Goal: Obtain resource: Obtain resource

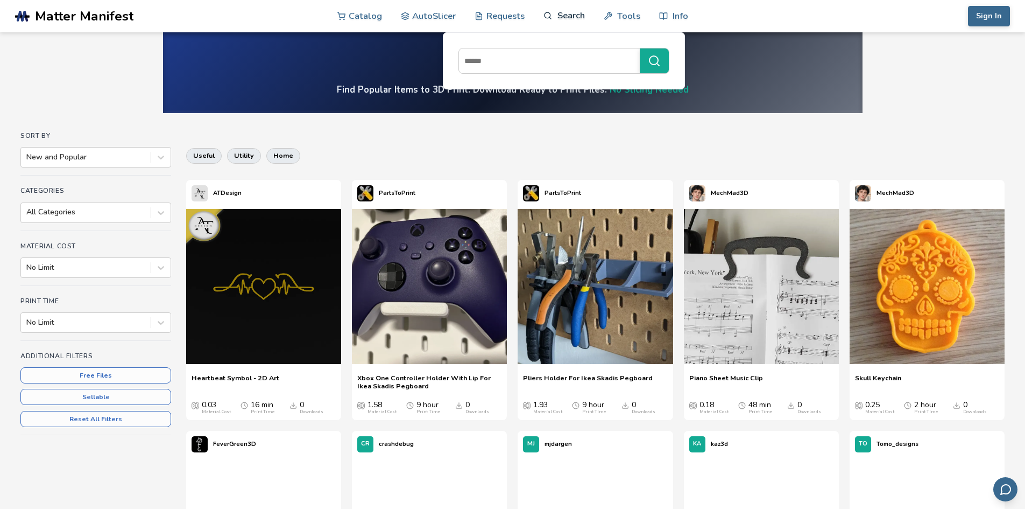
click at [559, 14] on link "Search" at bounding box center [564, 15] width 41 height 32
click at [523, 64] on input at bounding box center [546, 60] width 175 height 19
type input "**********"
click at [640, 48] on button "**********" at bounding box center [654, 60] width 29 height 25
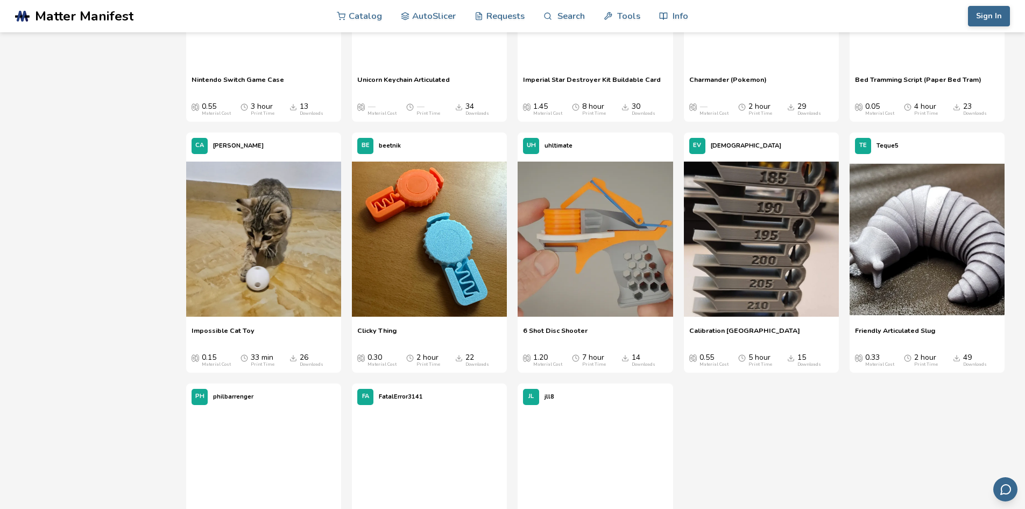
scroll to position [2314, 0]
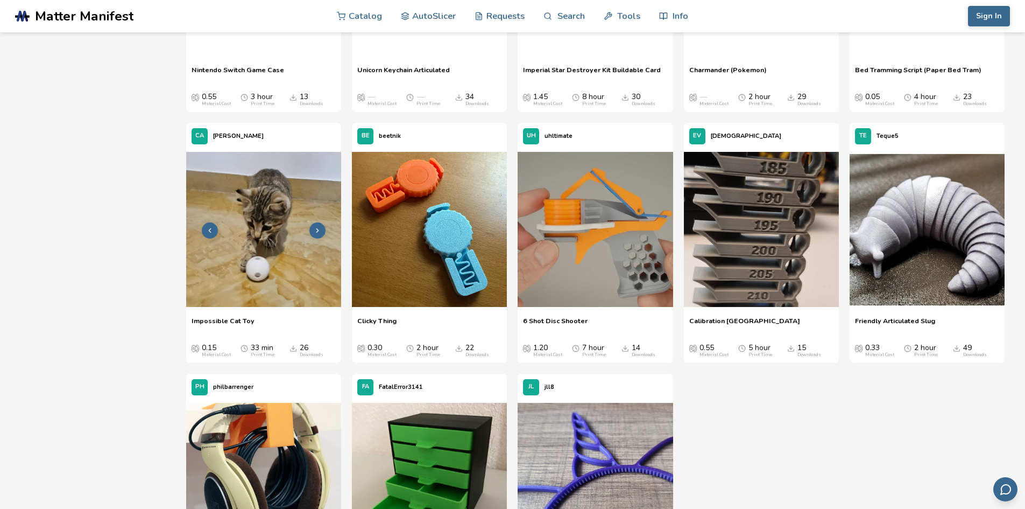
click at [284, 258] on img at bounding box center [263, 229] width 155 height 155
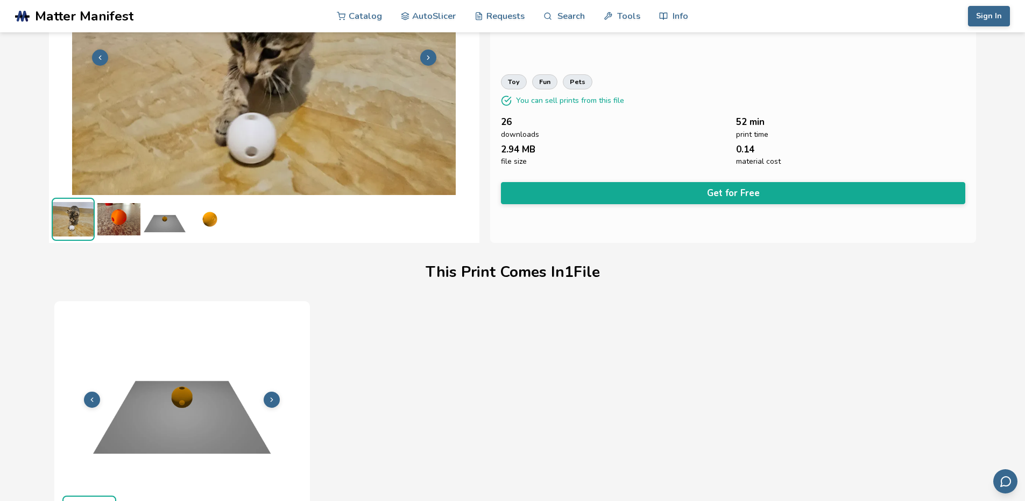
scroll to position [26, 0]
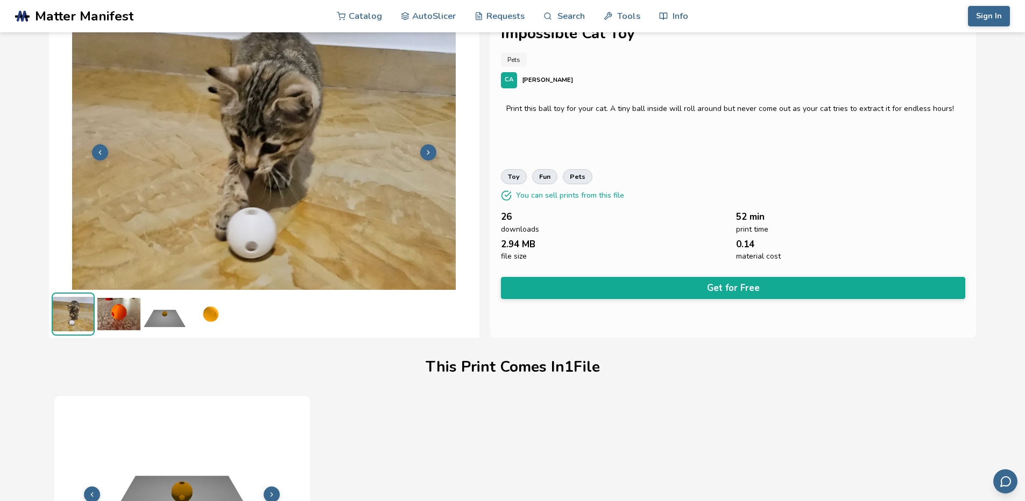
click at [428, 154] on icon at bounding box center [429, 153] width 8 height 8
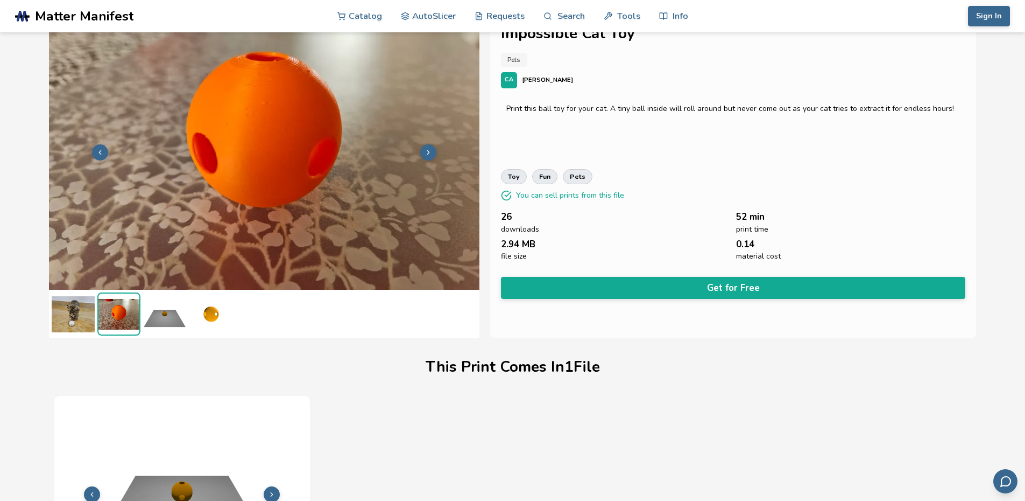
click at [428, 154] on icon at bounding box center [429, 153] width 8 height 8
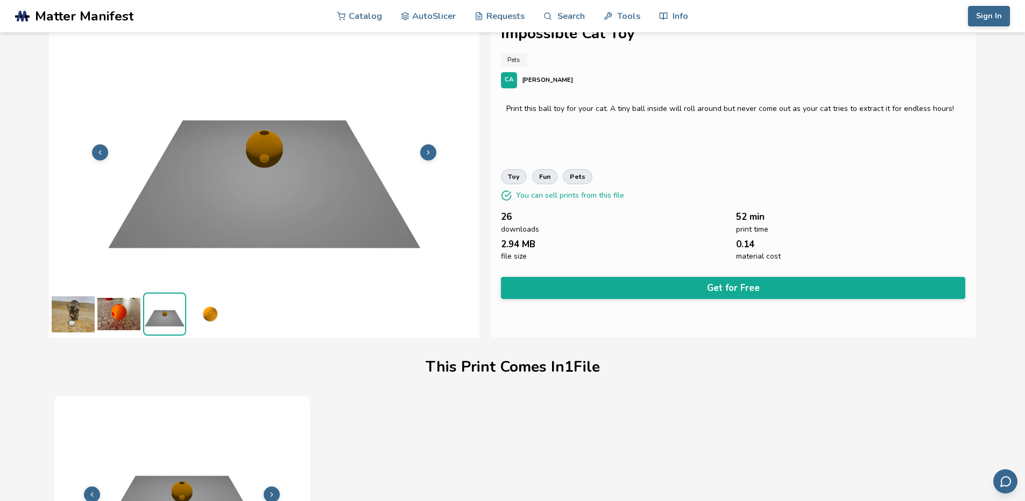
click at [428, 153] on polyline at bounding box center [428, 152] width 2 height 4
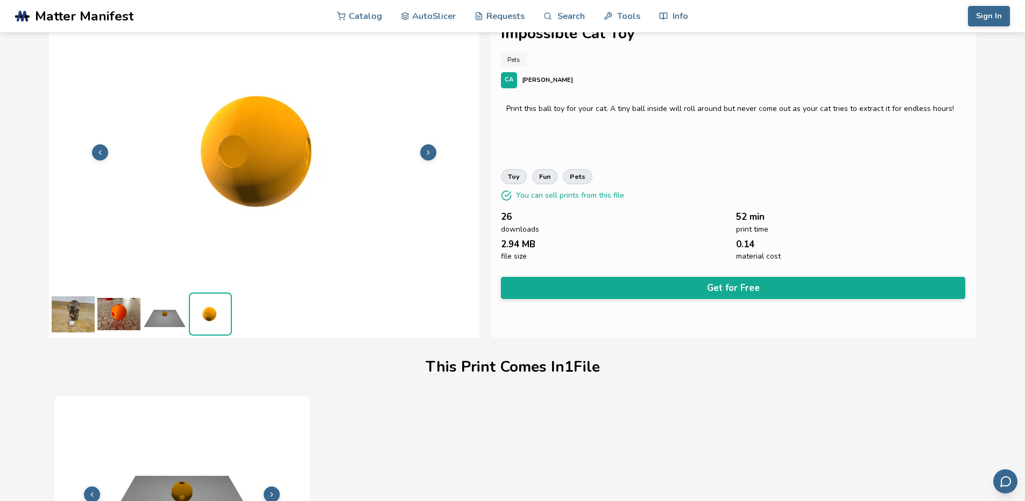
click at [428, 153] on polyline at bounding box center [428, 152] width 2 height 4
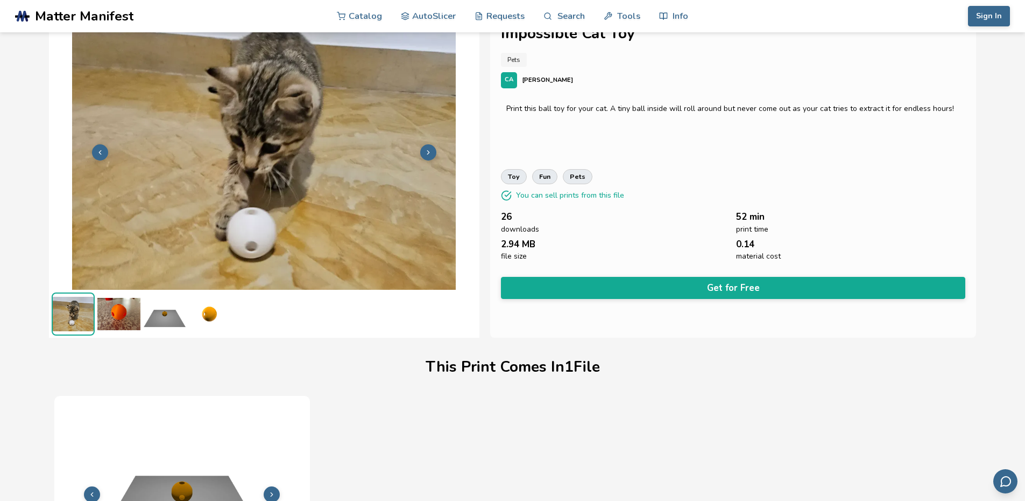
scroll to position [0, 0]
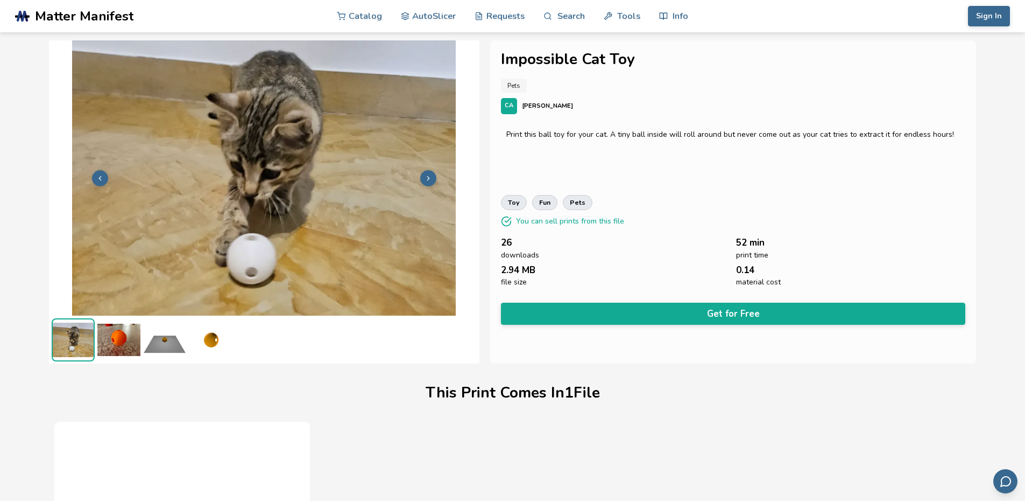
click at [533, 312] on button "Get for Free" at bounding box center [733, 313] width 465 height 22
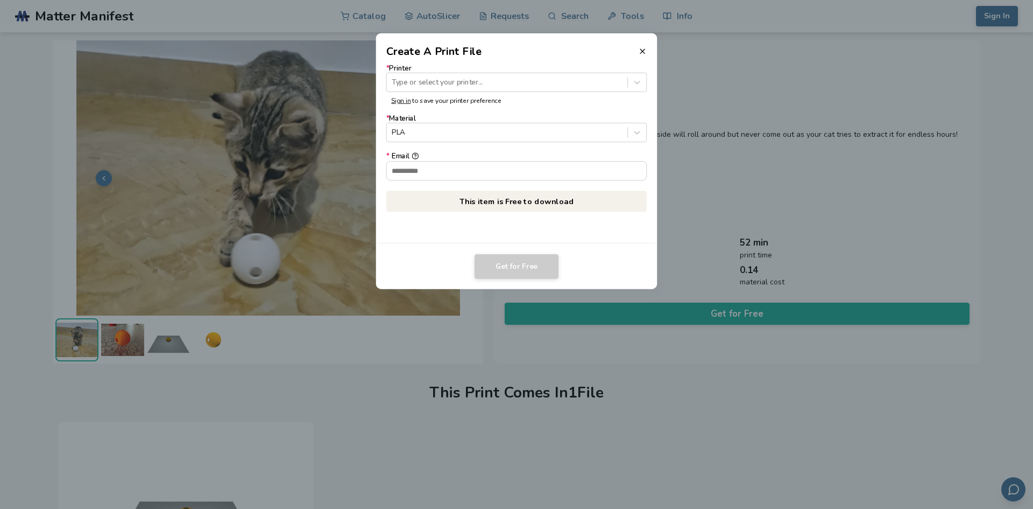
drag, startPoint x: 640, startPoint y: 51, endPoint x: 639, endPoint y: 69, distance: 17.8
click at [642, 51] on icon at bounding box center [642, 51] width 9 height 9
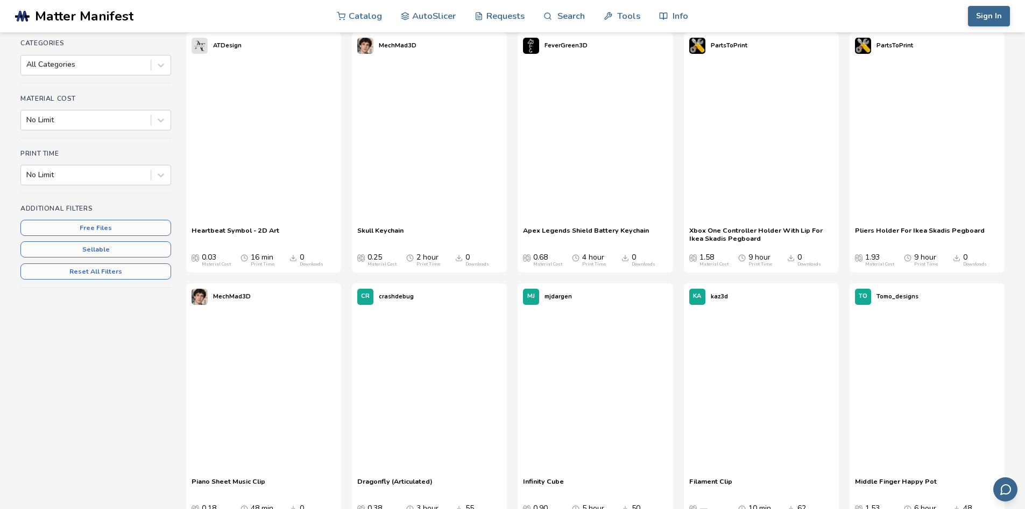
scroll to position [247, 0]
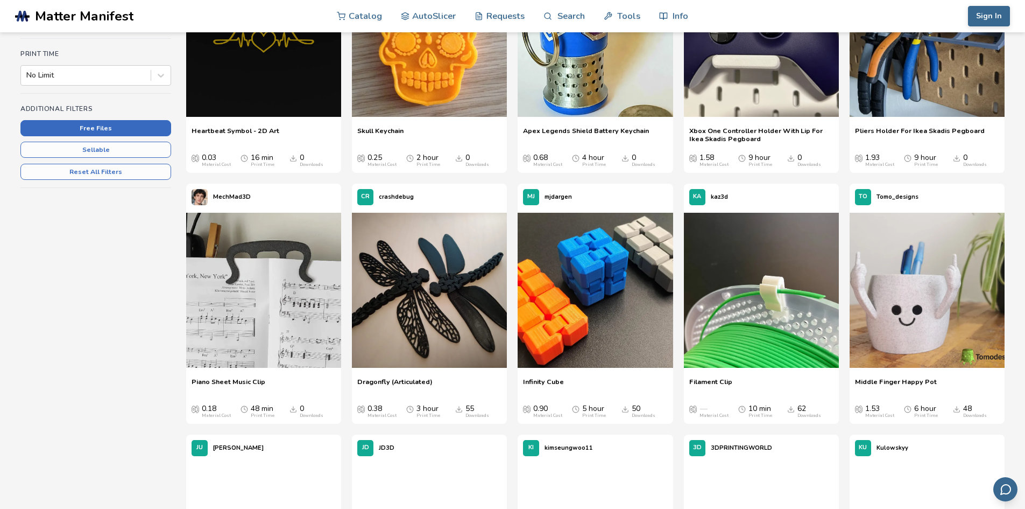
click at [151, 127] on button "Free Files" at bounding box center [95, 128] width 151 height 16
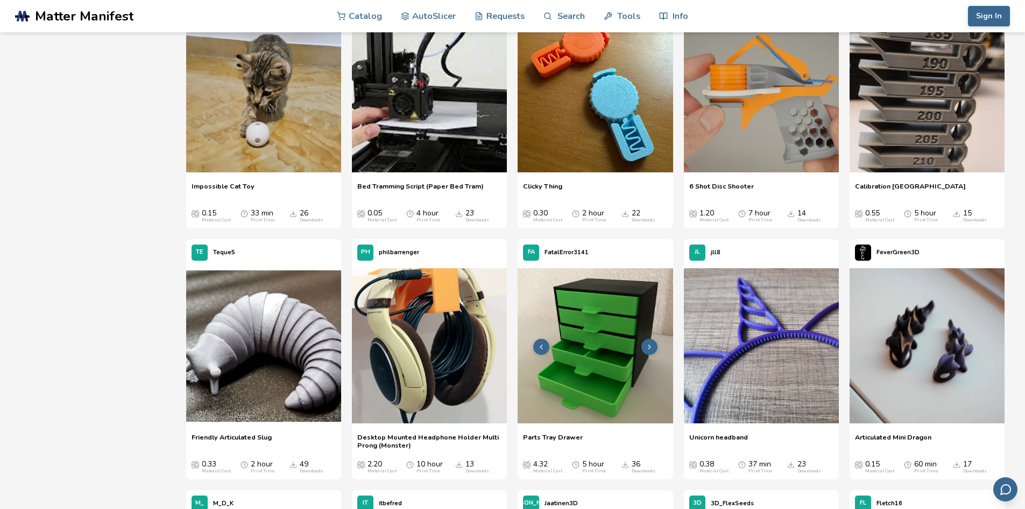
scroll to position [700, 0]
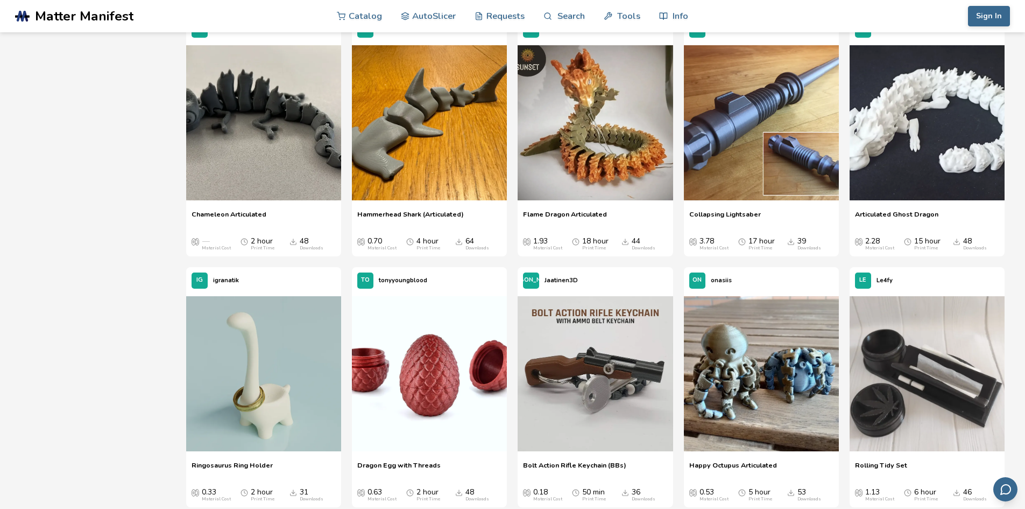
scroll to position [646, 0]
